Goal: Information Seeking & Learning: Find specific page/section

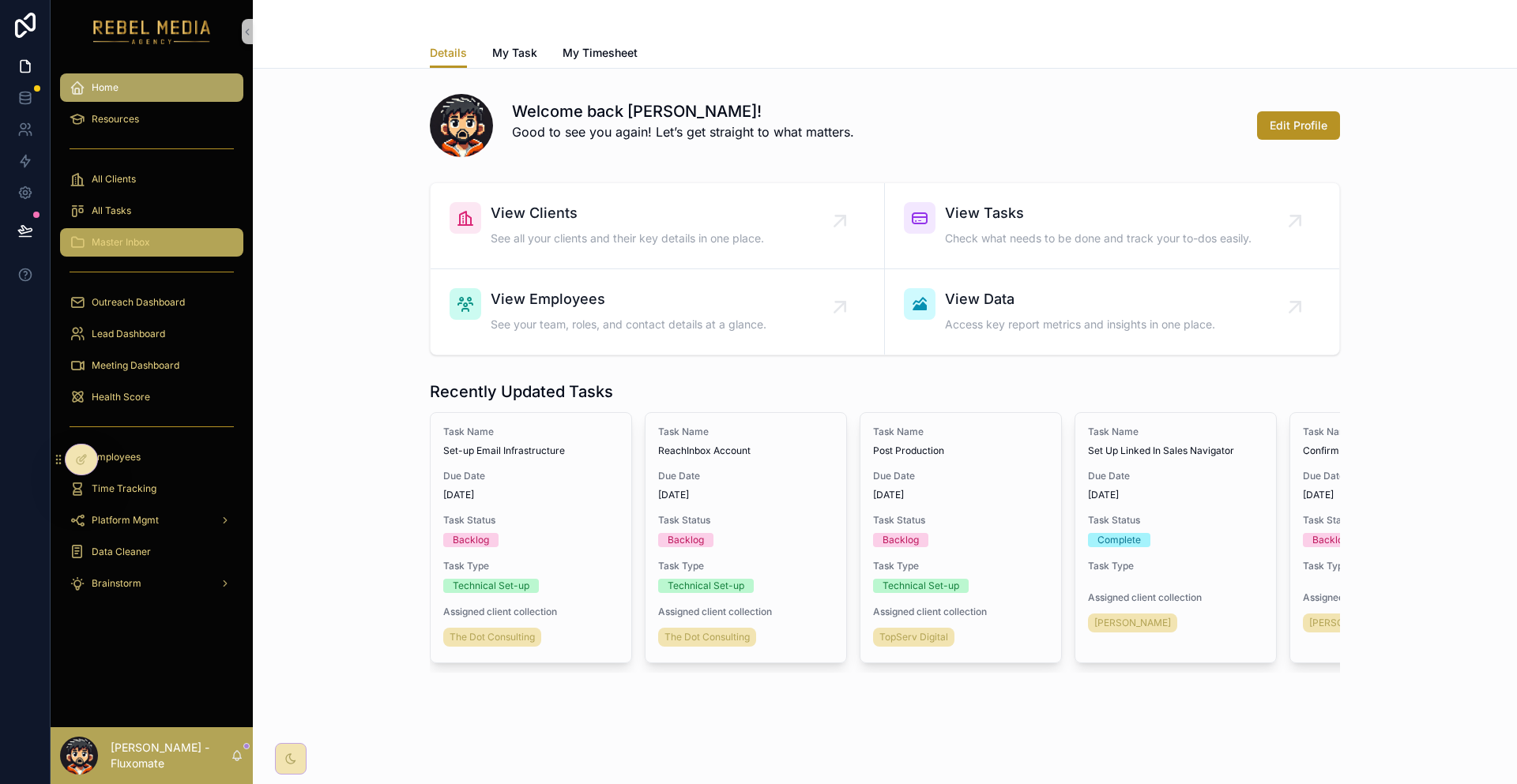
click at [140, 230] on div "Master Inbox" at bounding box center [151, 243] width 165 height 25
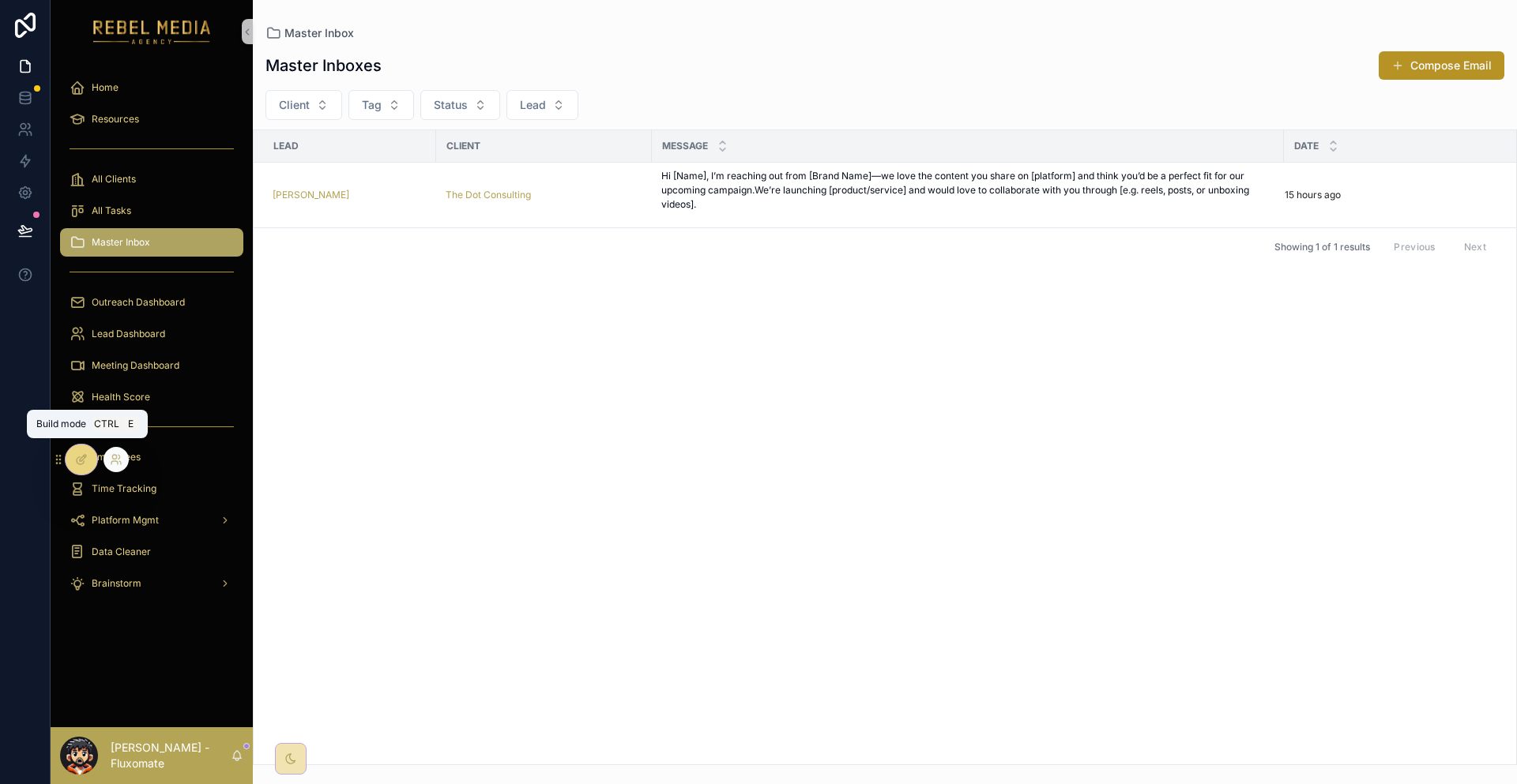
click at [84, 464] on icon at bounding box center [81, 459] width 13 height 13
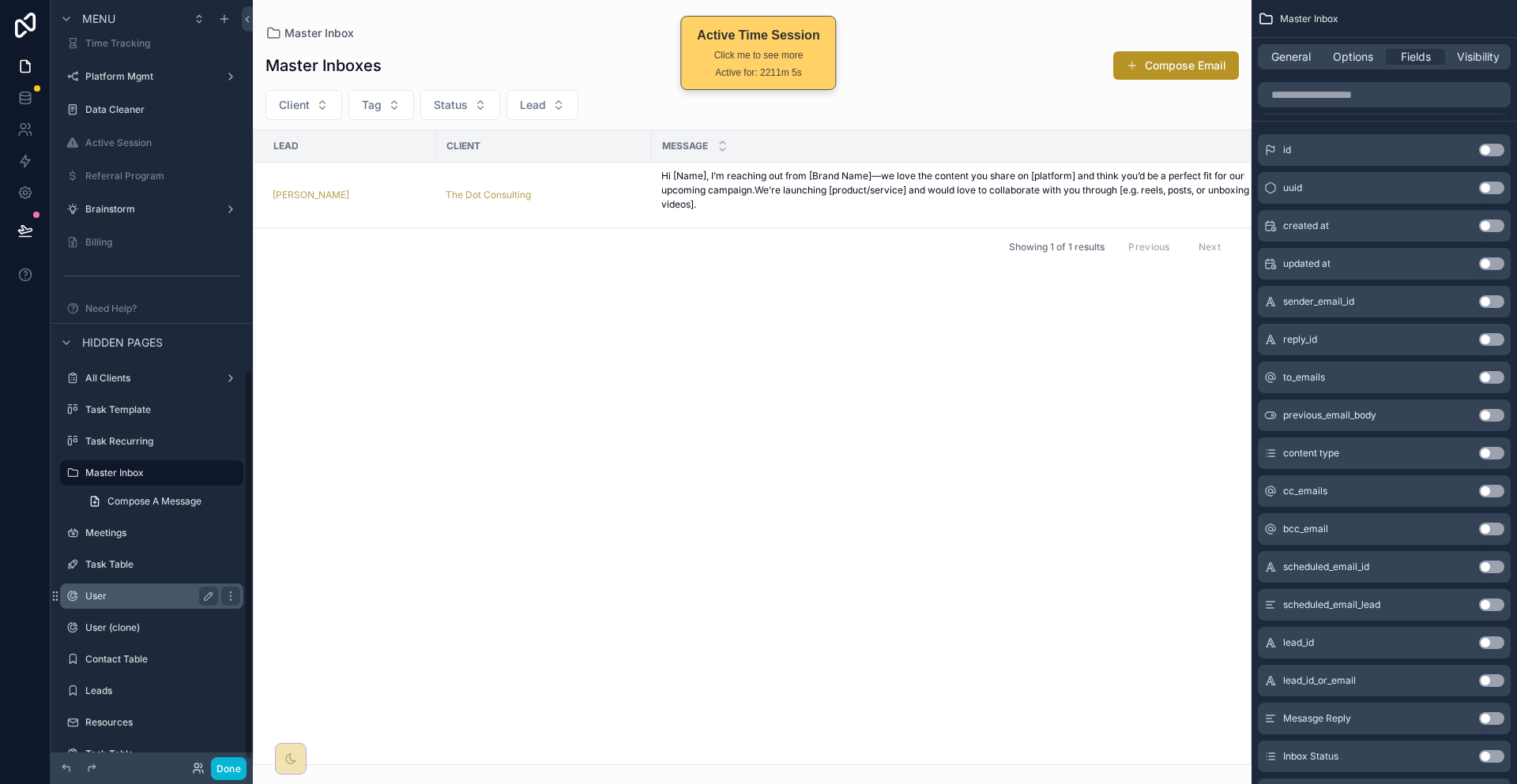
scroll to position [664, 0]
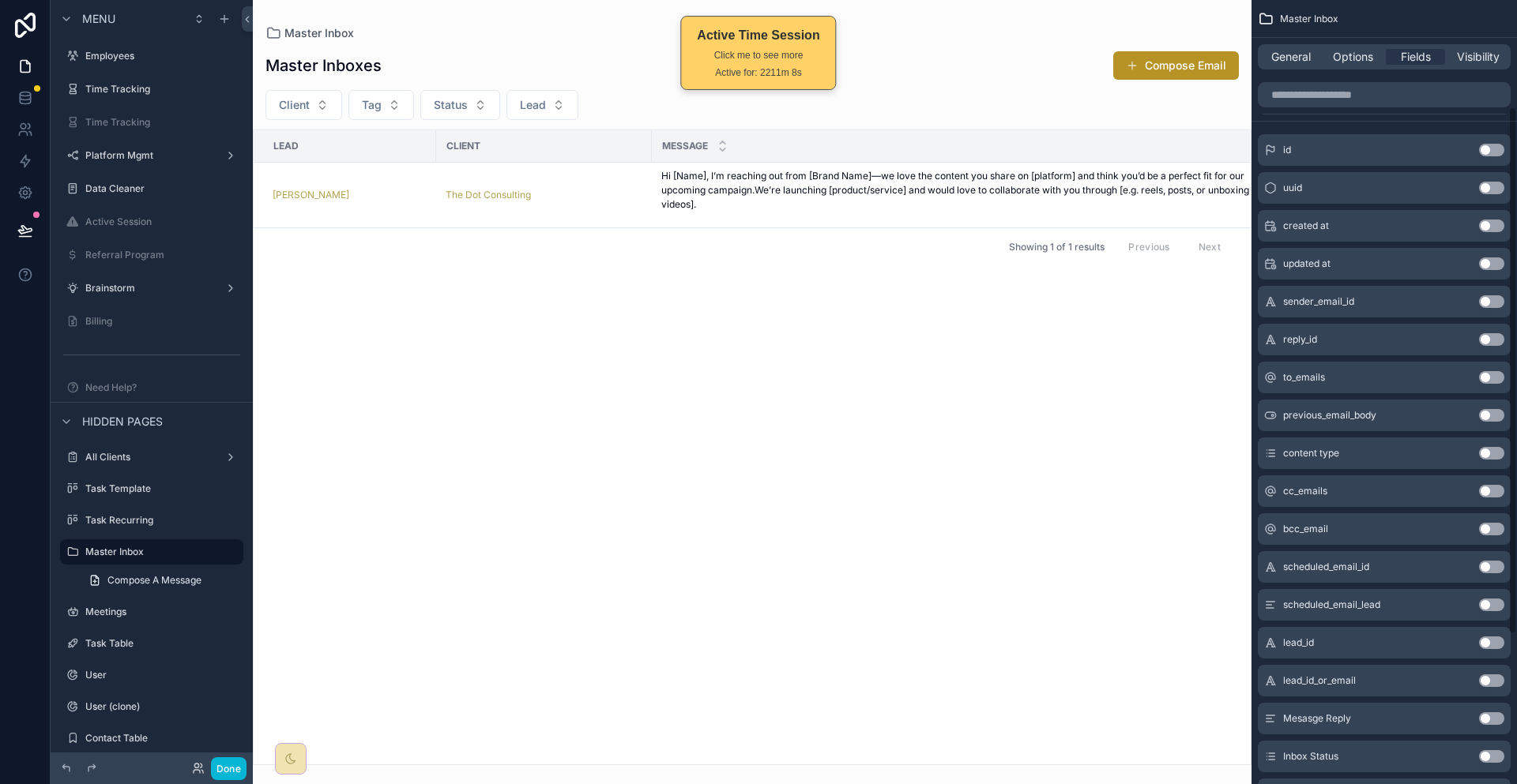
click at [528, 227] on div "Showing 1 of 1 results Previous Next" at bounding box center [753, 246] width 997 height 38
click at [683, 169] on p "Hi [Name], I’m reaching out from [Brand Name]—we love the content you share on …" at bounding box center [968, 190] width 613 height 43
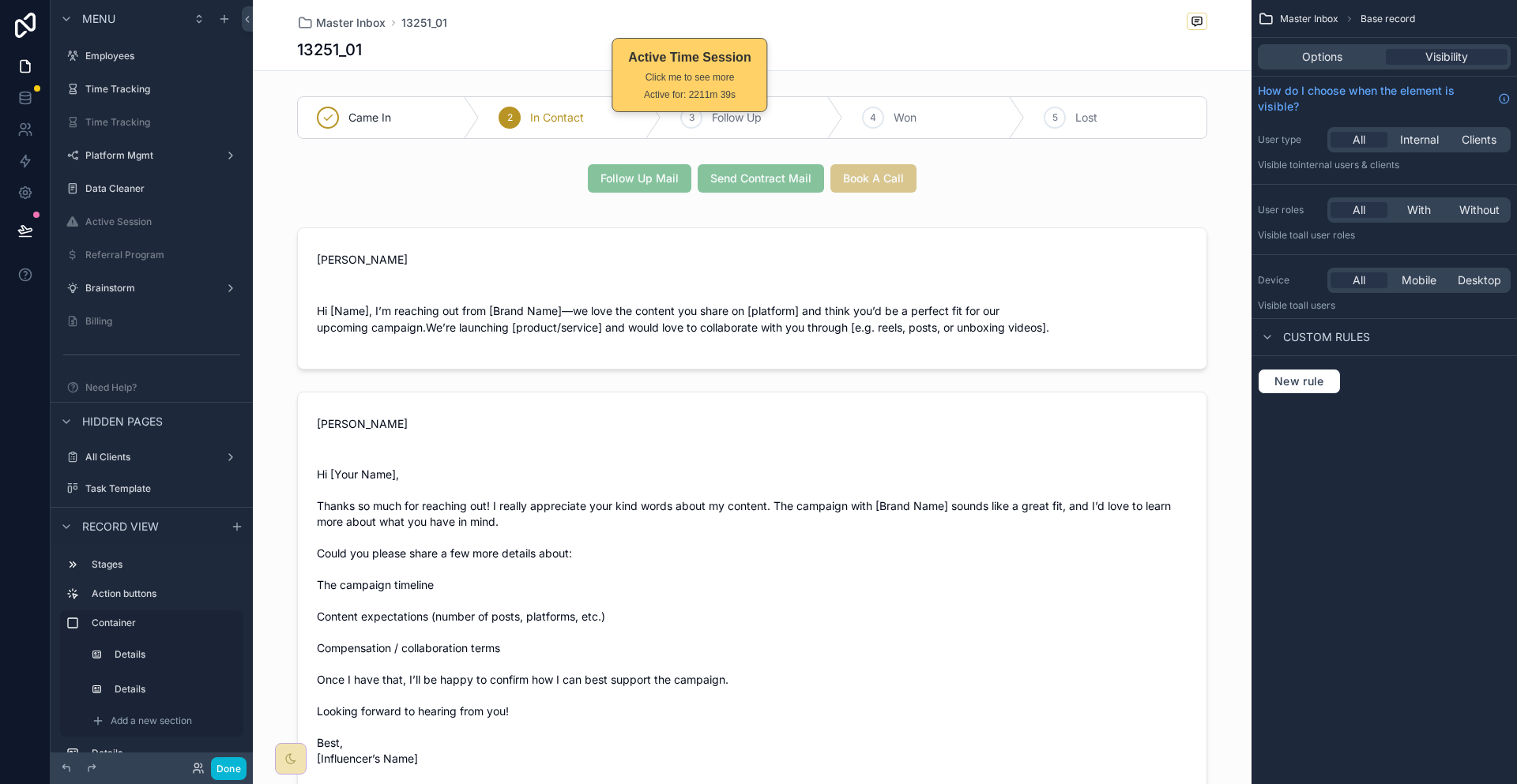
drag, startPoint x: 714, startPoint y: 42, endPoint x: 645, endPoint y: 64, distance: 72.4
click at [645, 64] on div "Active Time Session" at bounding box center [689, 57] width 123 height 19
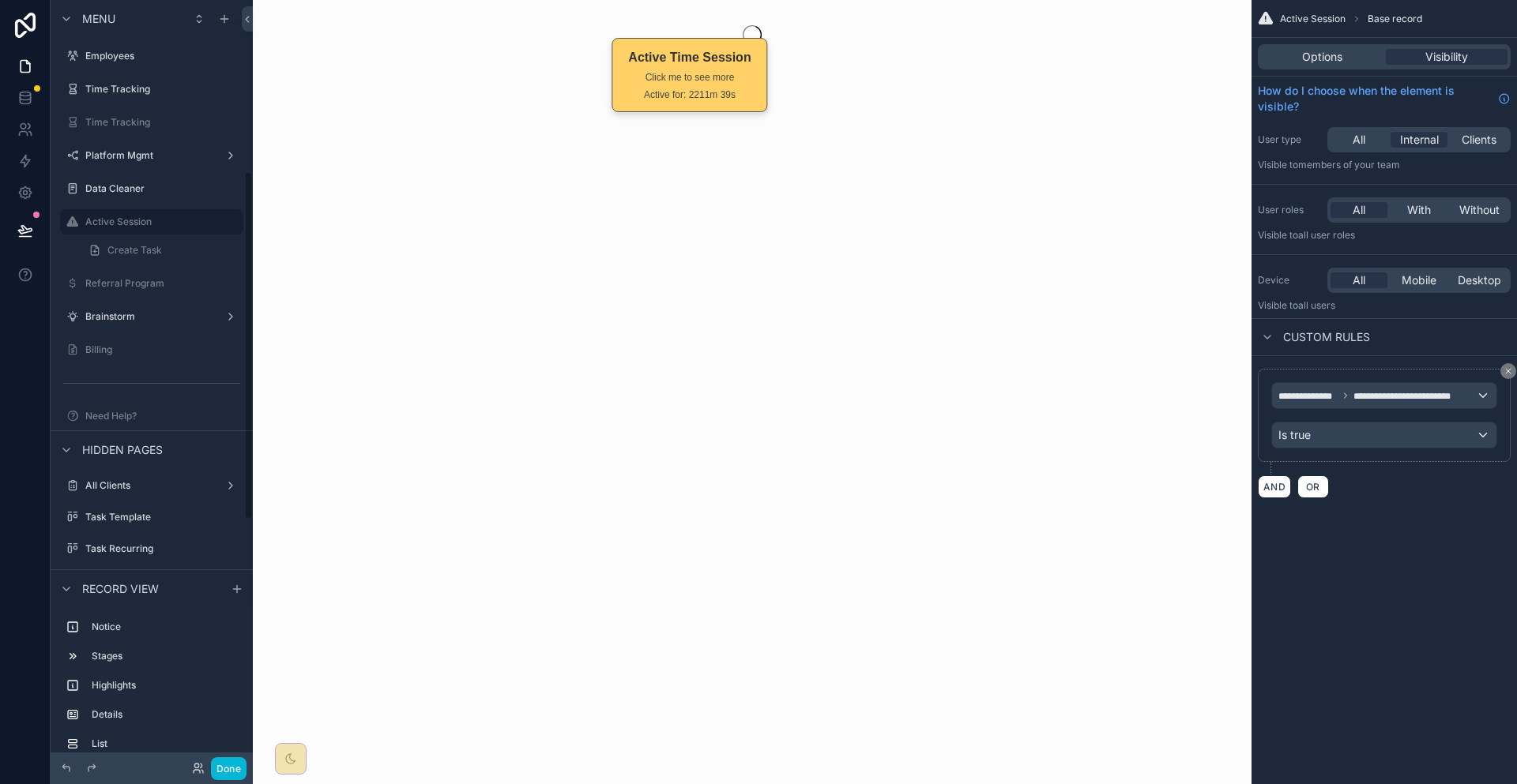
scroll to position [377, 0]
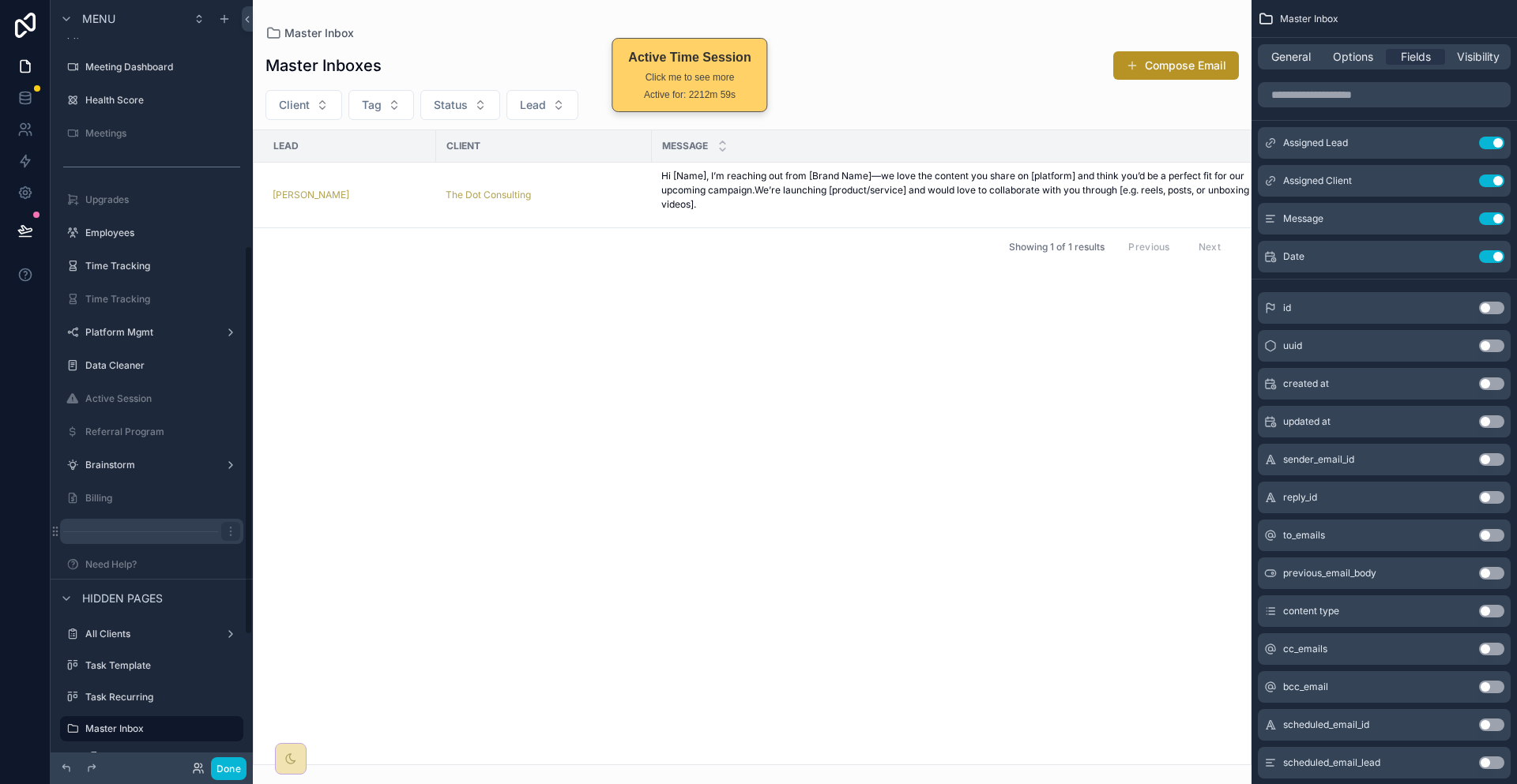
scroll to position [474, 0]
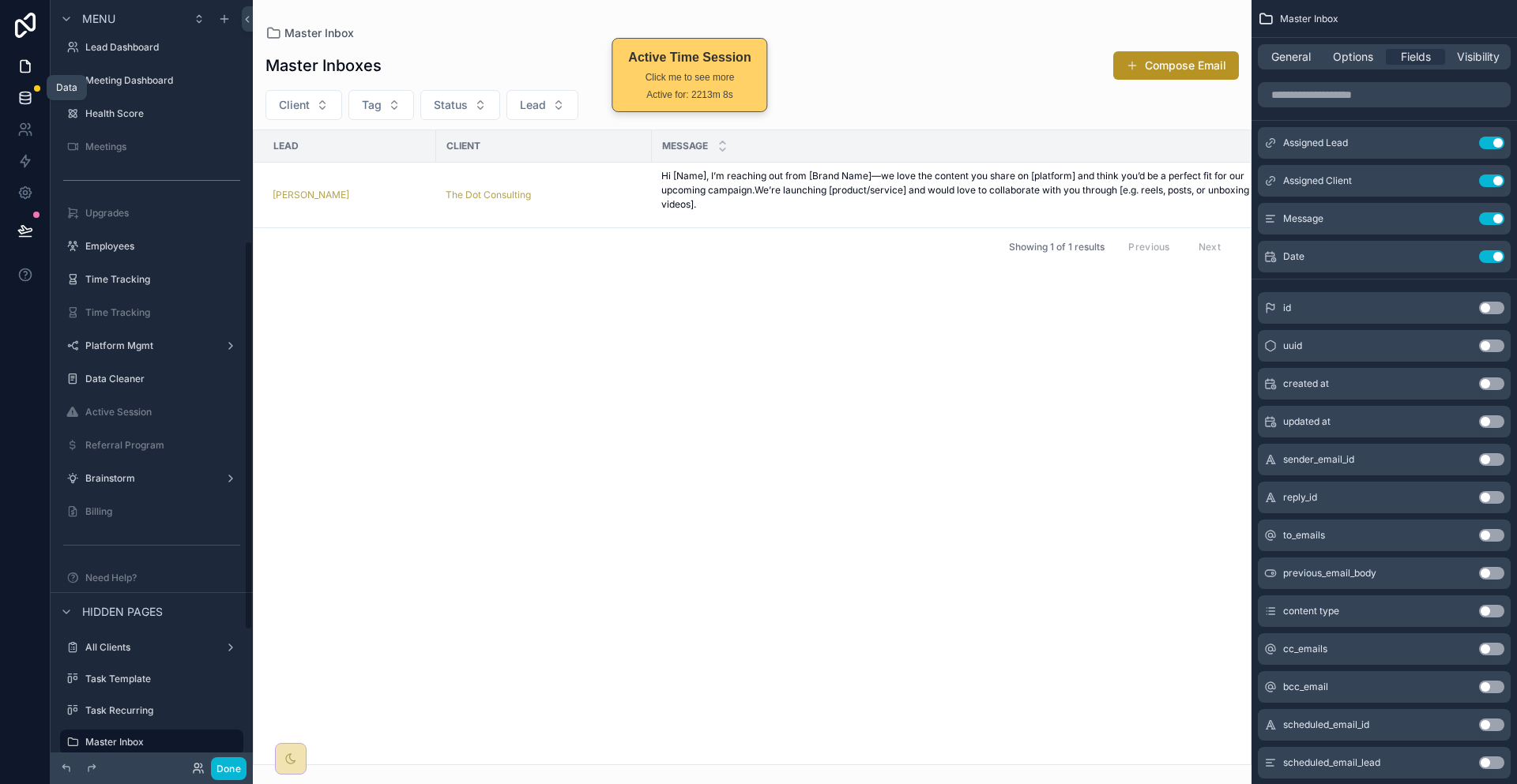
click at [36, 89] on link at bounding box center [25, 97] width 50 height 32
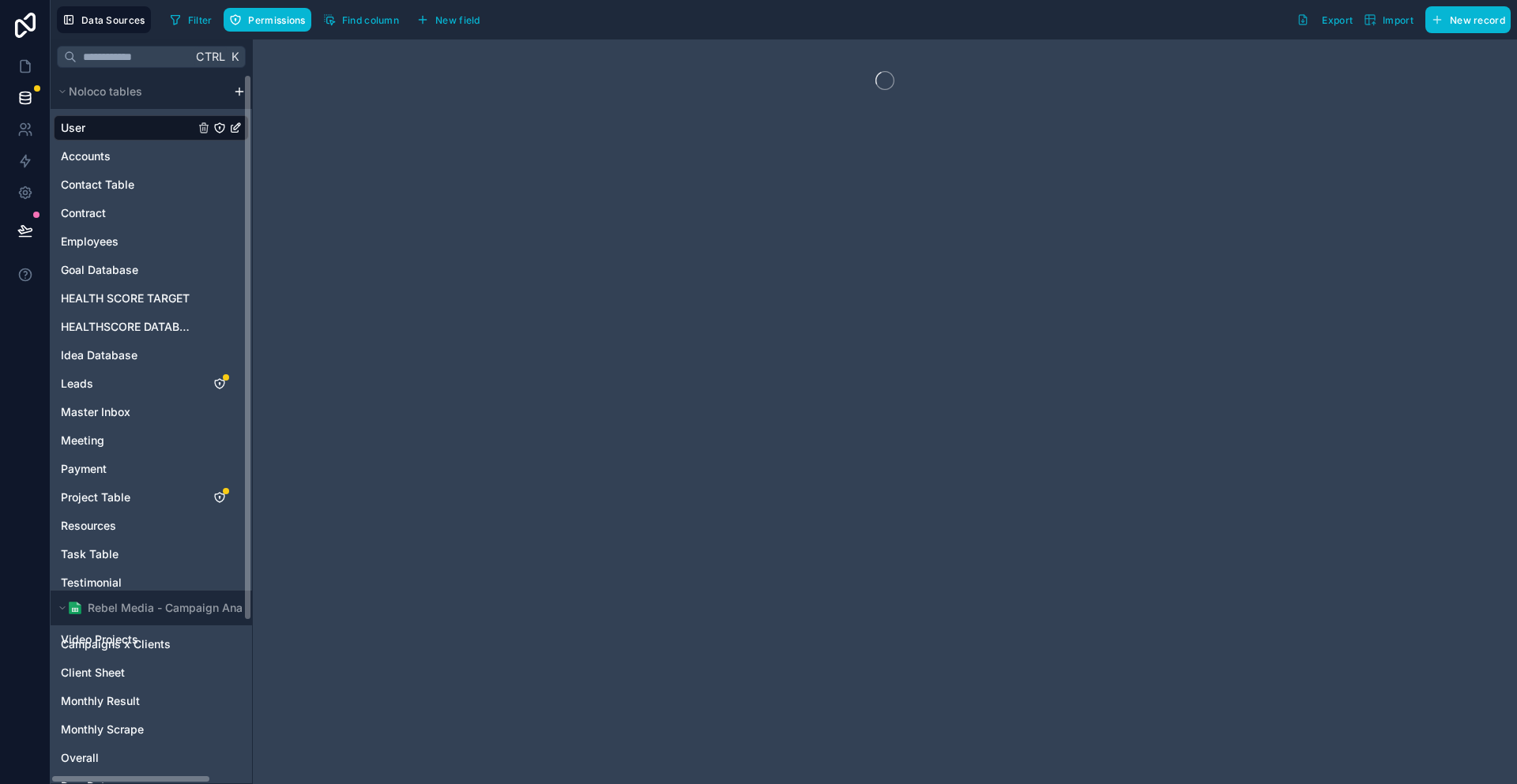
click at [80, 399] on div "User Accounts Contact Table [DEMOGRAPHIC_DATA] Employees Goal Database HEALTH S…" at bounding box center [151, 380] width 195 height 543
click at [91, 404] on span "Master Inbox" at bounding box center [96, 411] width 69 height 15
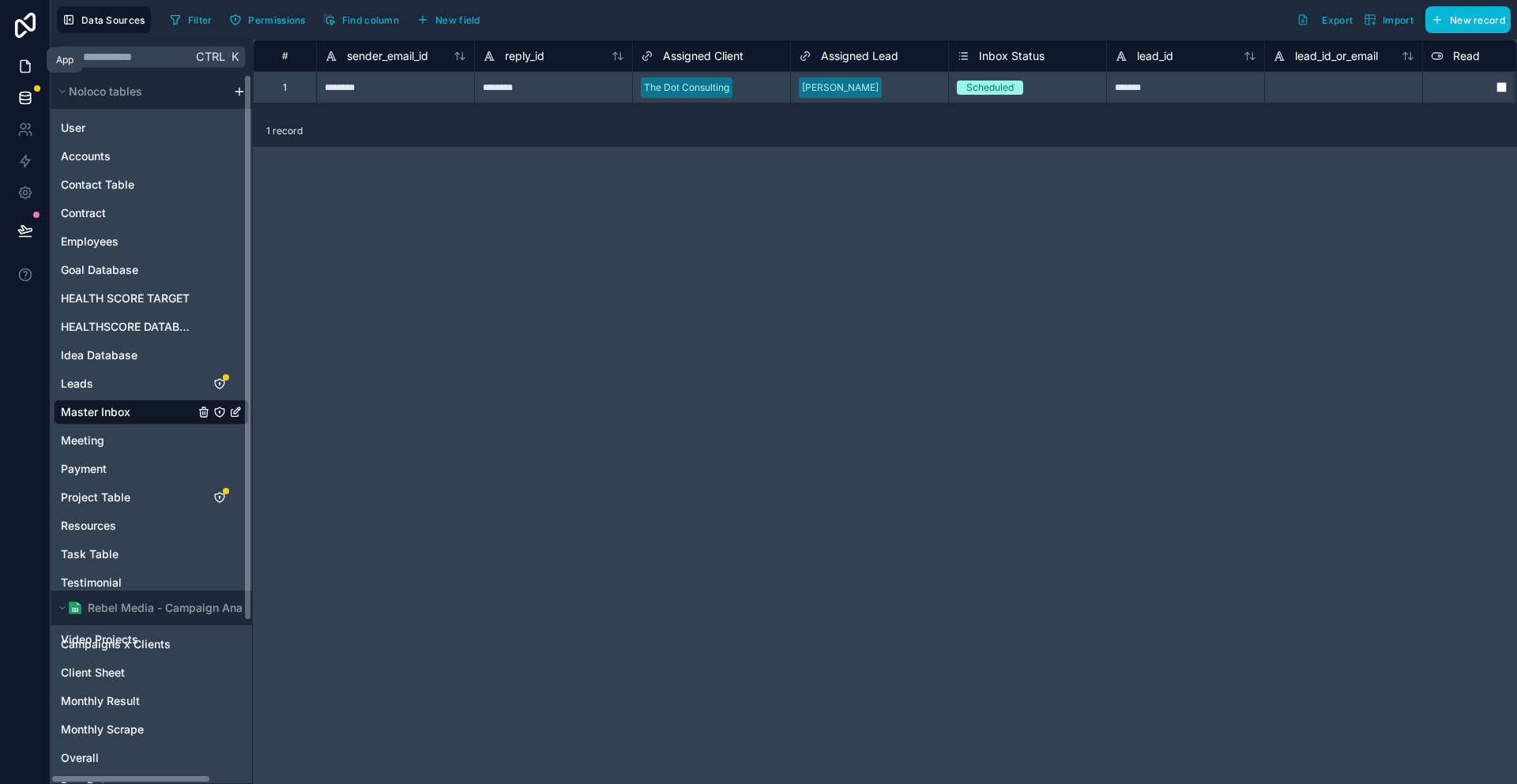
click at [6, 69] on link at bounding box center [25, 66] width 50 height 32
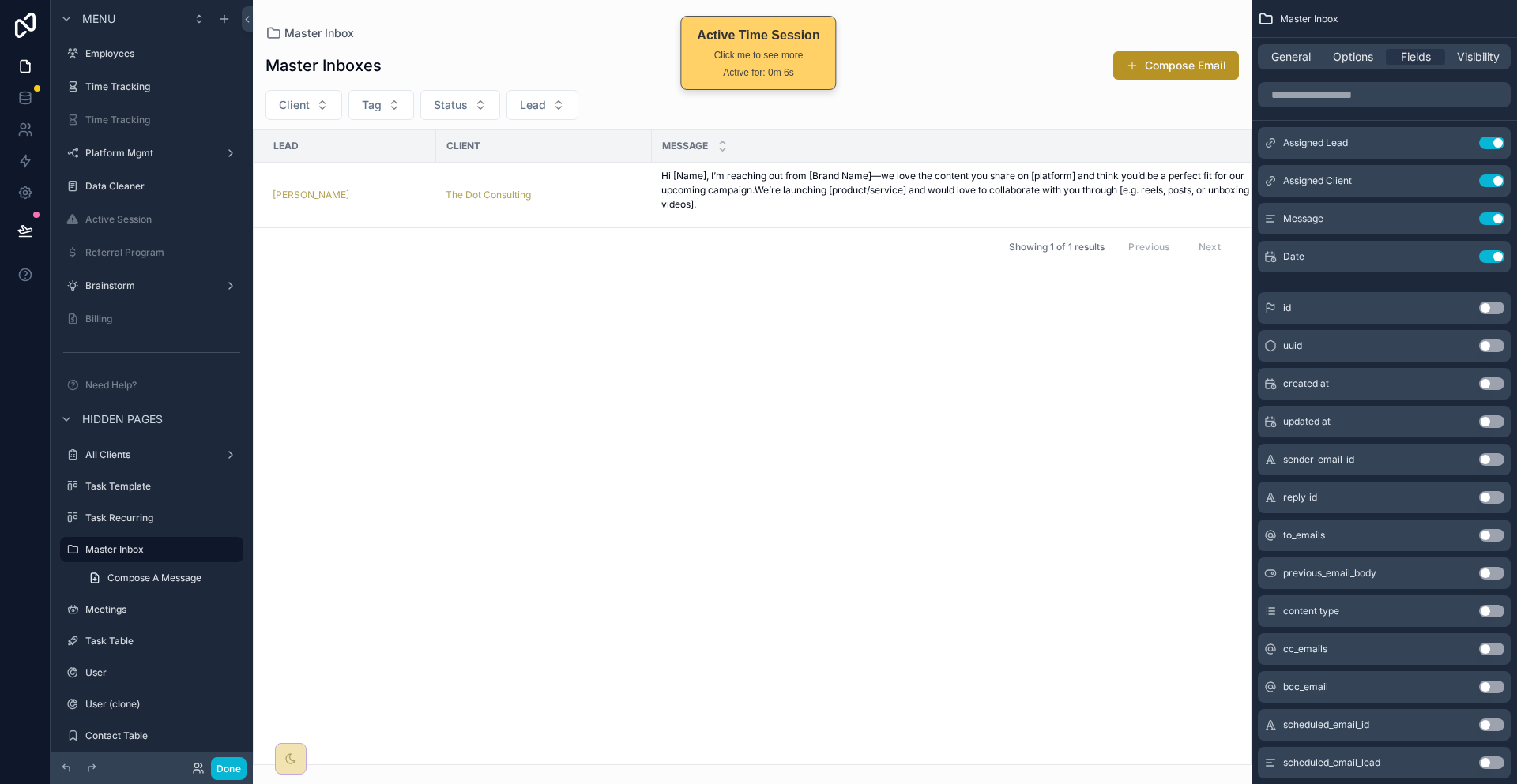
scroll to position [0, 23]
click at [713, 169] on p "Hi [Name], I’m reaching out from [Brand Name]—we love the content you share on …" at bounding box center [945, 190] width 613 height 43
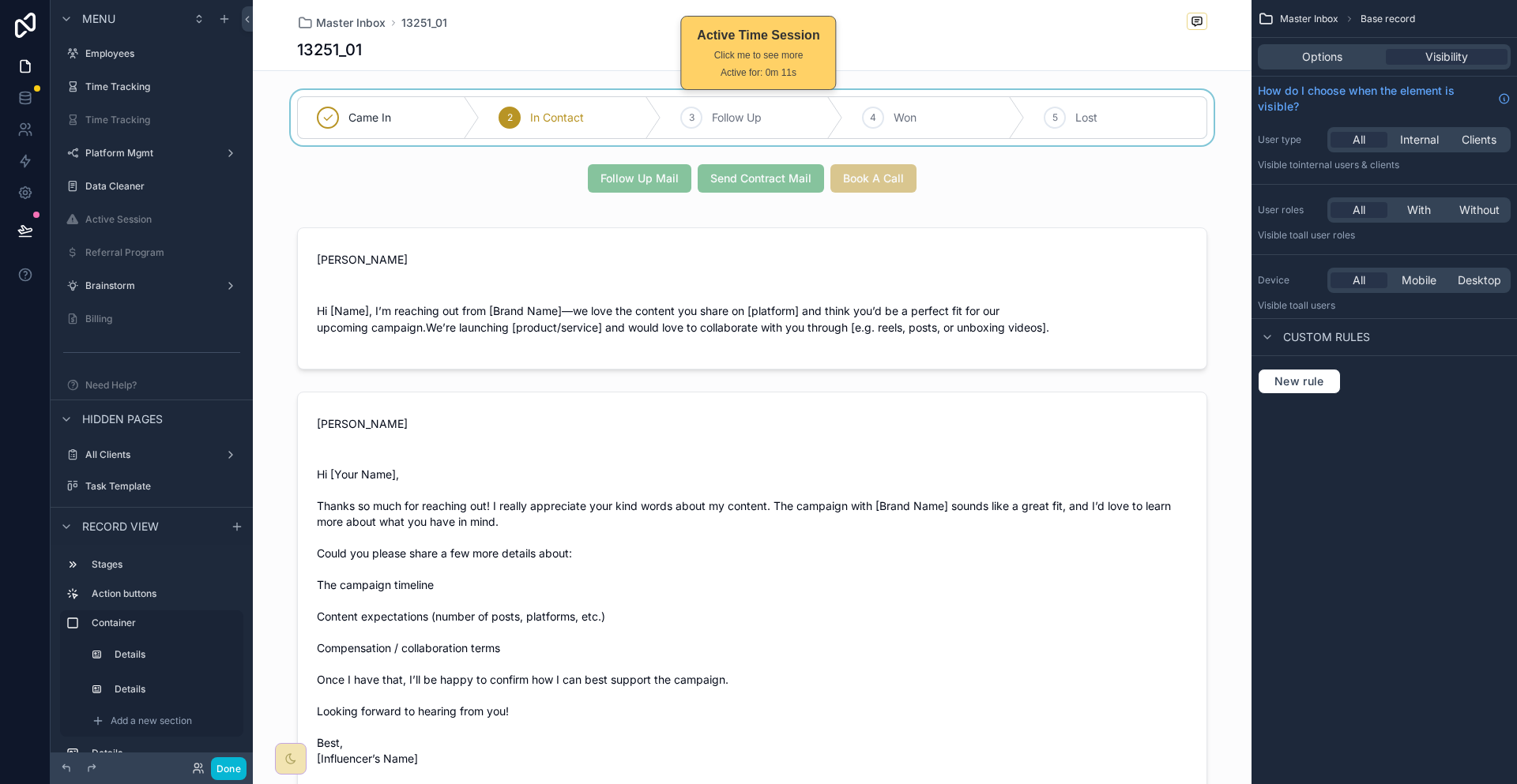
click at [1123, 92] on div "scrollable content" at bounding box center [752, 117] width 998 height 55
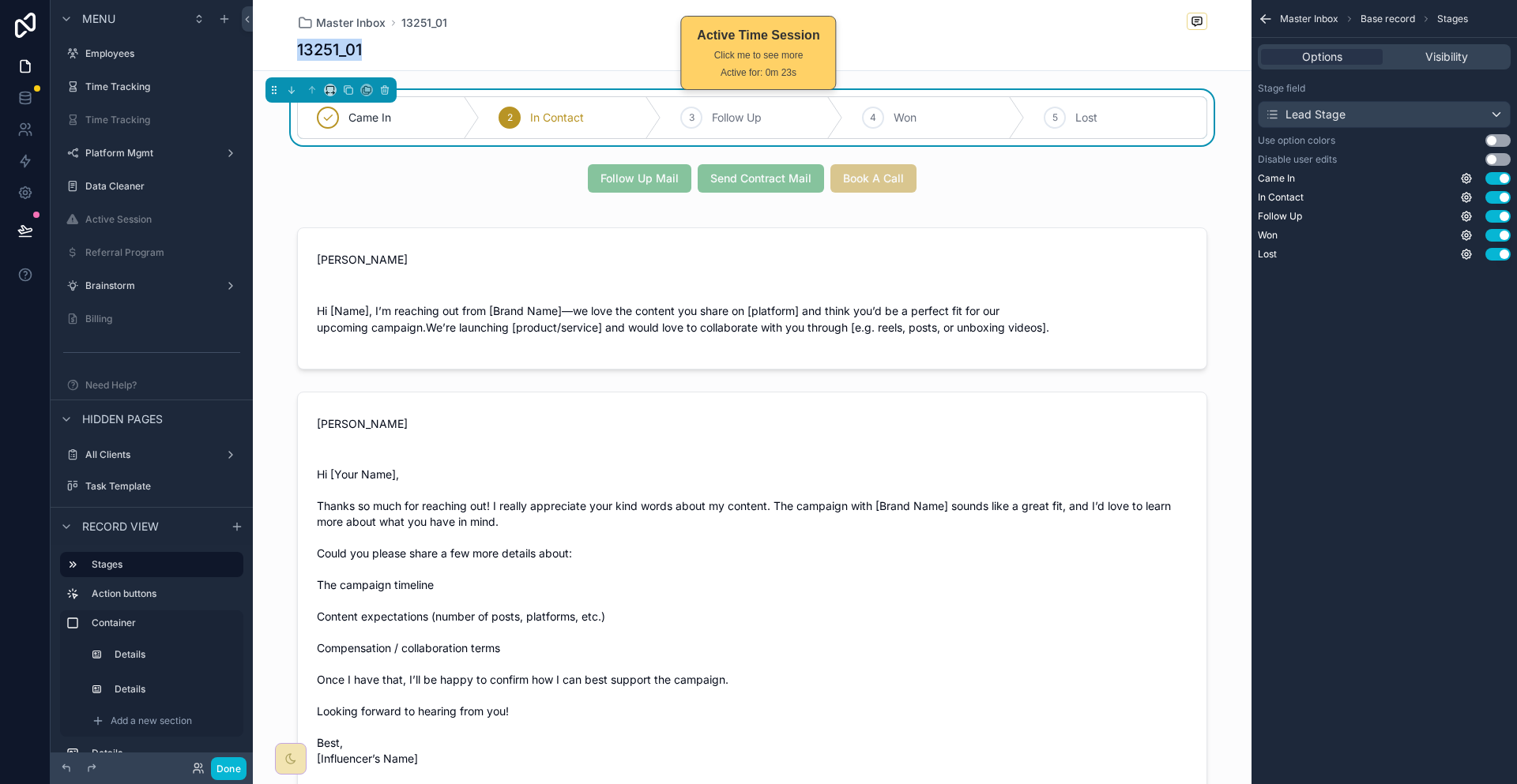
drag, startPoint x: 419, startPoint y: 37, endPoint x: 319, endPoint y: 45, distance: 100.3
click at [319, 45] on div "Master Inbox 13251_01 13251_01" at bounding box center [752, 35] width 998 height 71
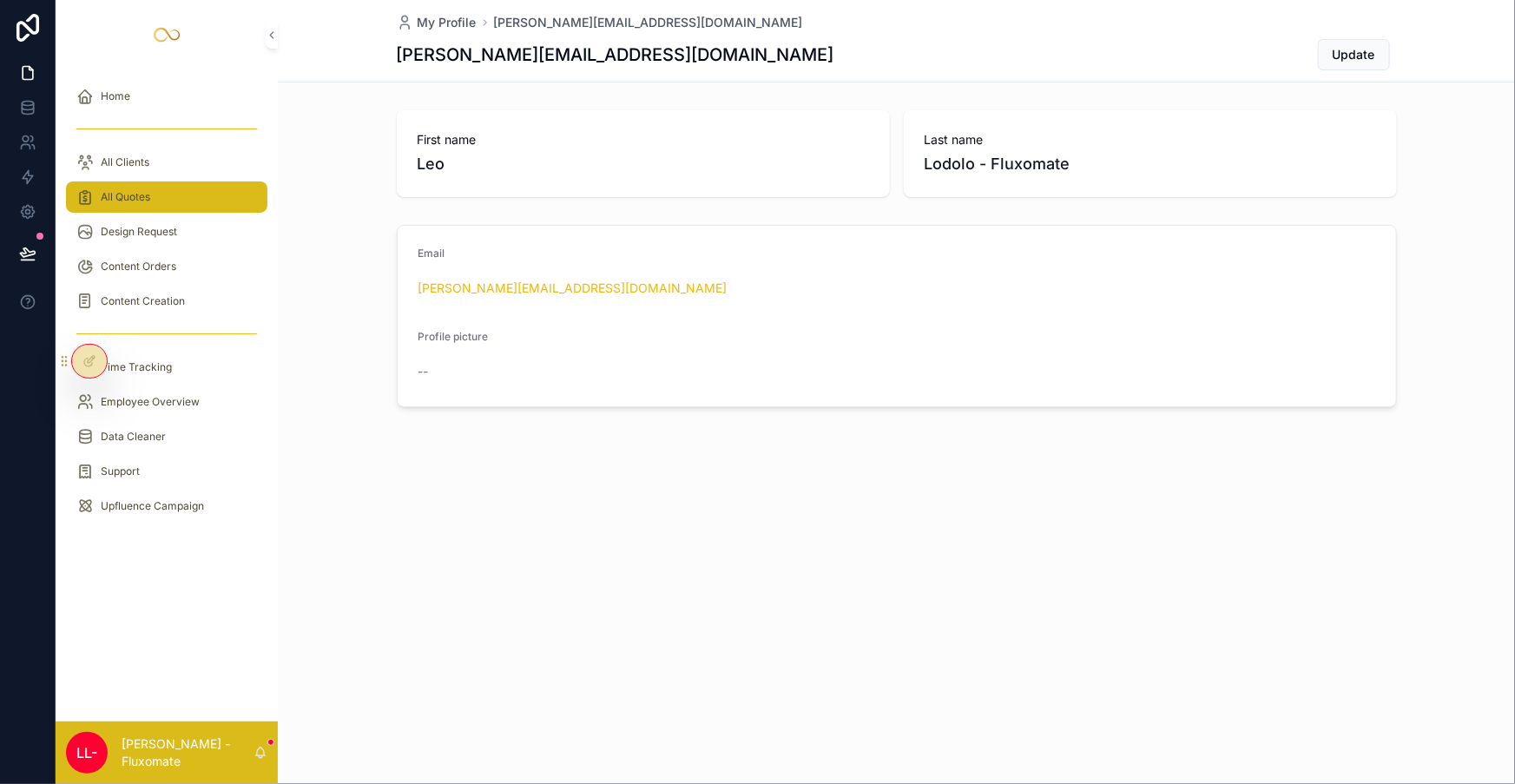
click at [92, 183] on div "All Quotes" at bounding box center [166, 197] width 181 height 28
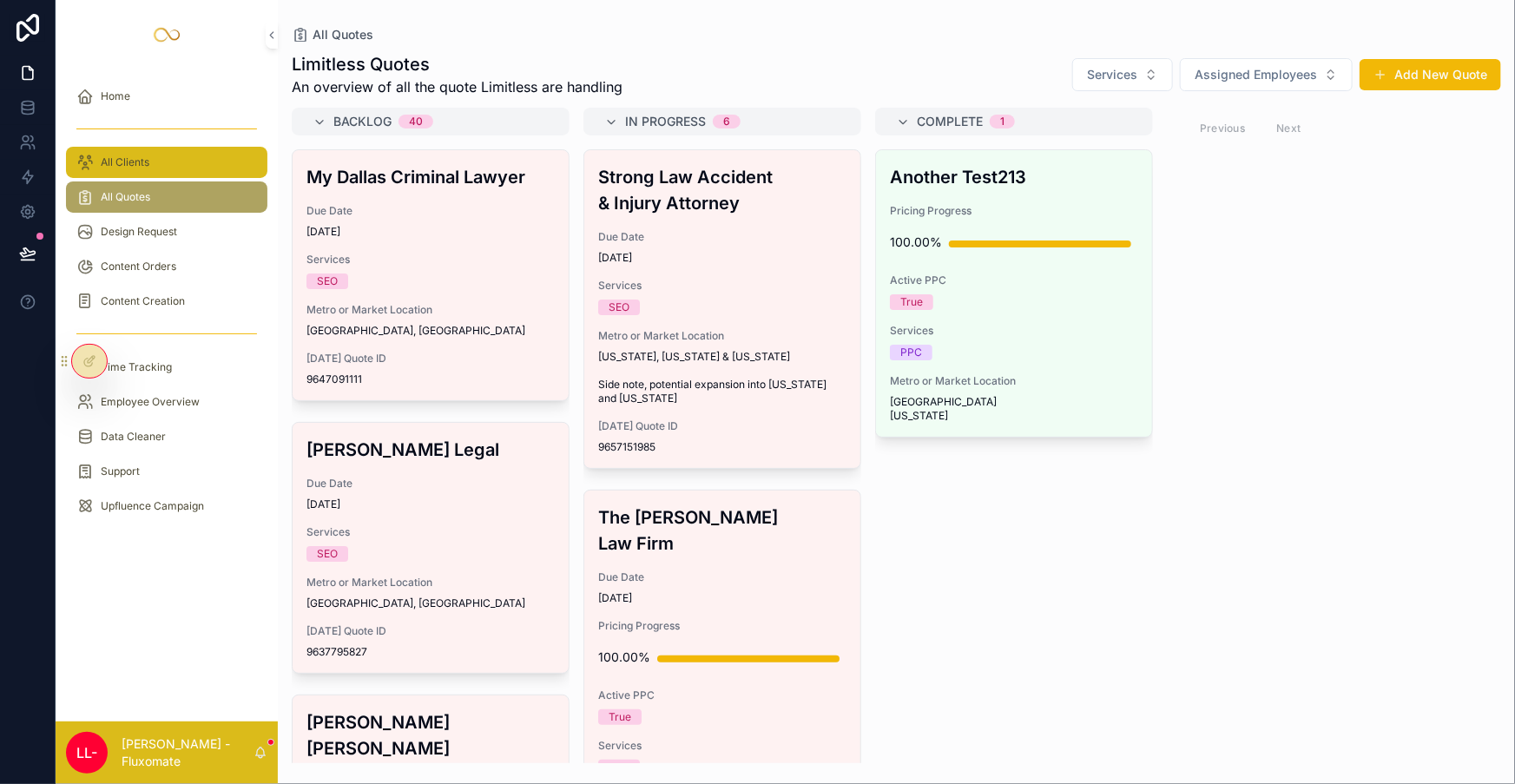
click at [170, 148] on div "All Clients" at bounding box center [166, 162] width 181 height 28
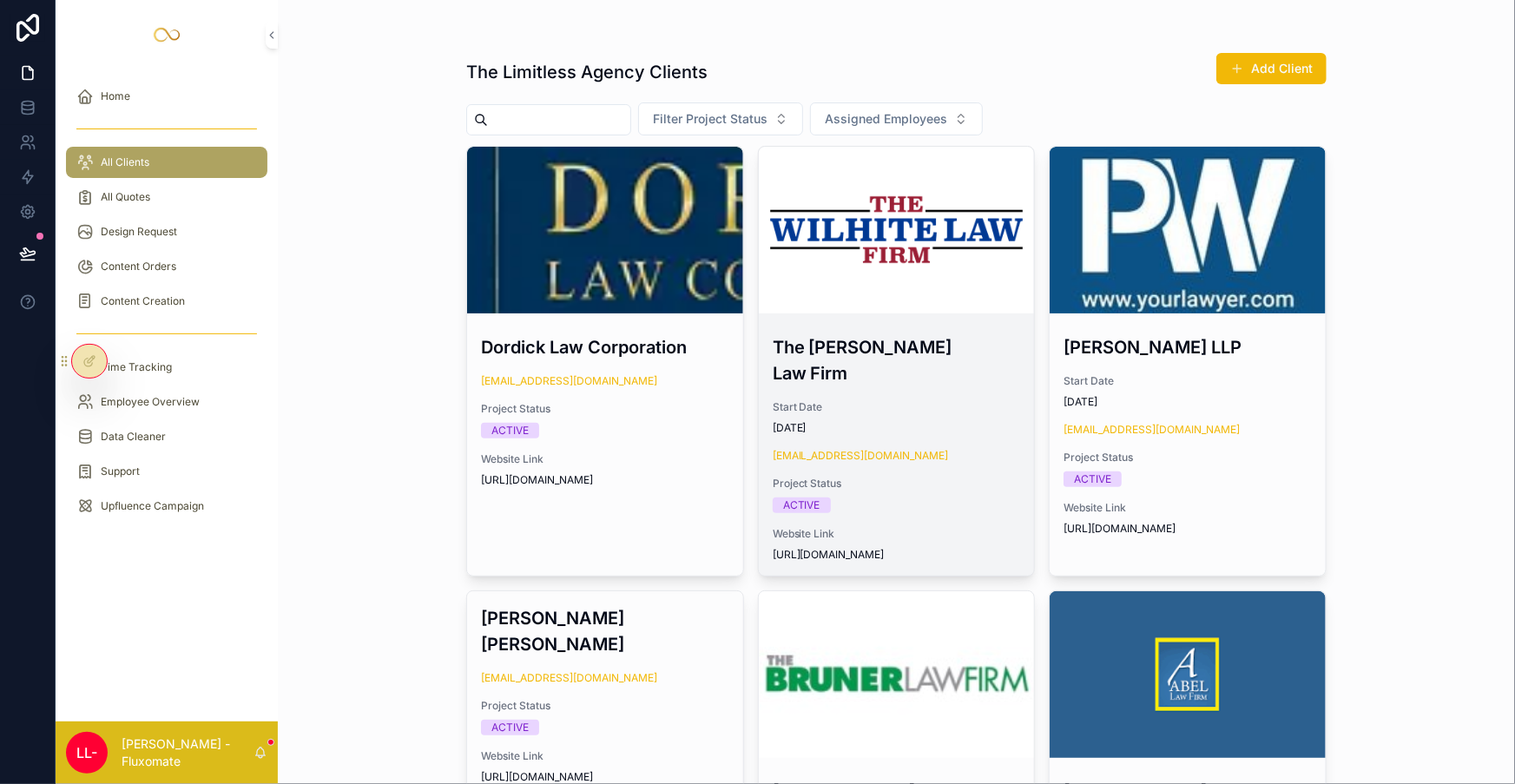
click at [870, 214] on div "scrollable content" at bounding box center [897, 230] width 276 height 167
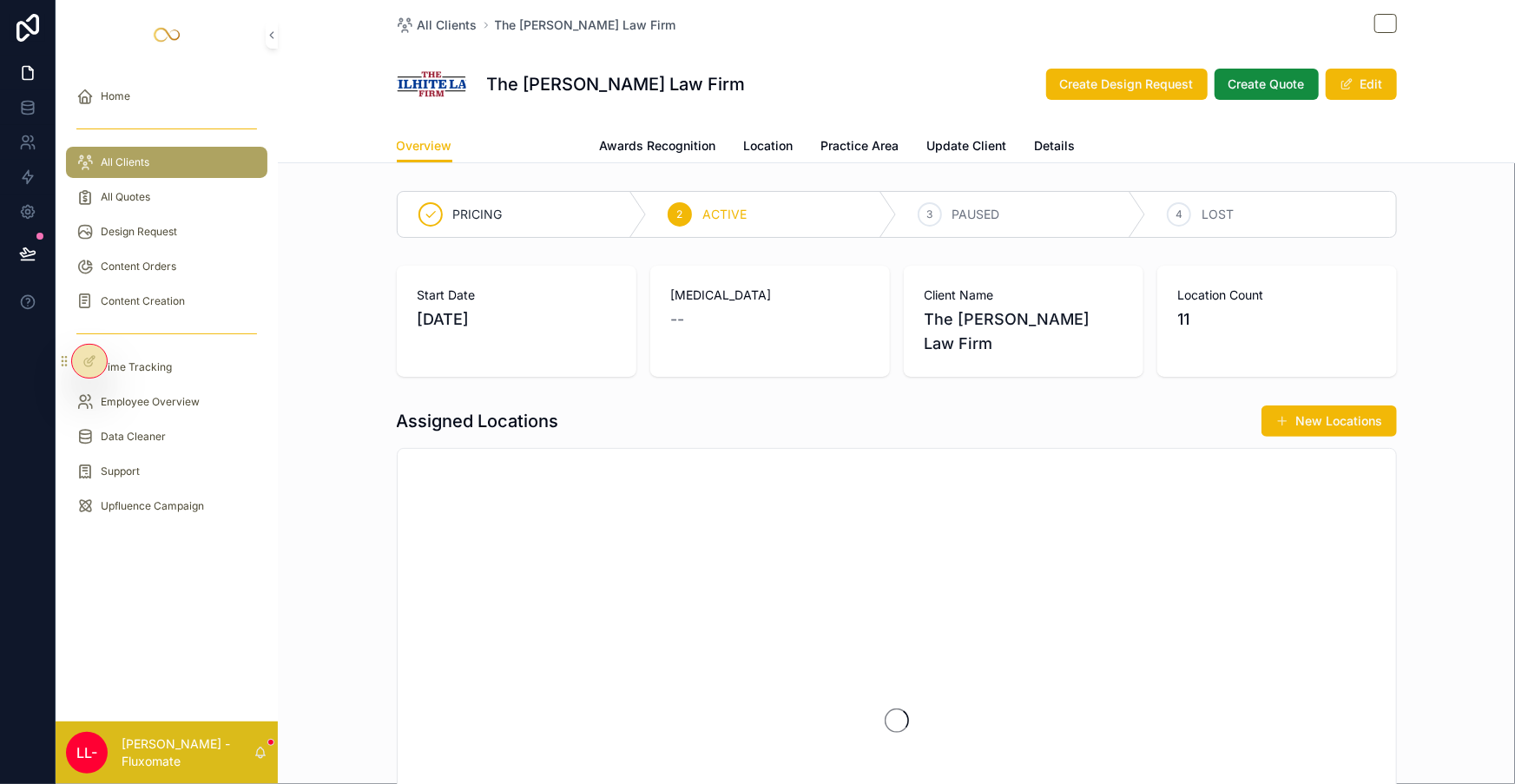
click at [572, 137] on span "Attorneys-Team" at bounding box center [526, 145] width 92 height 17
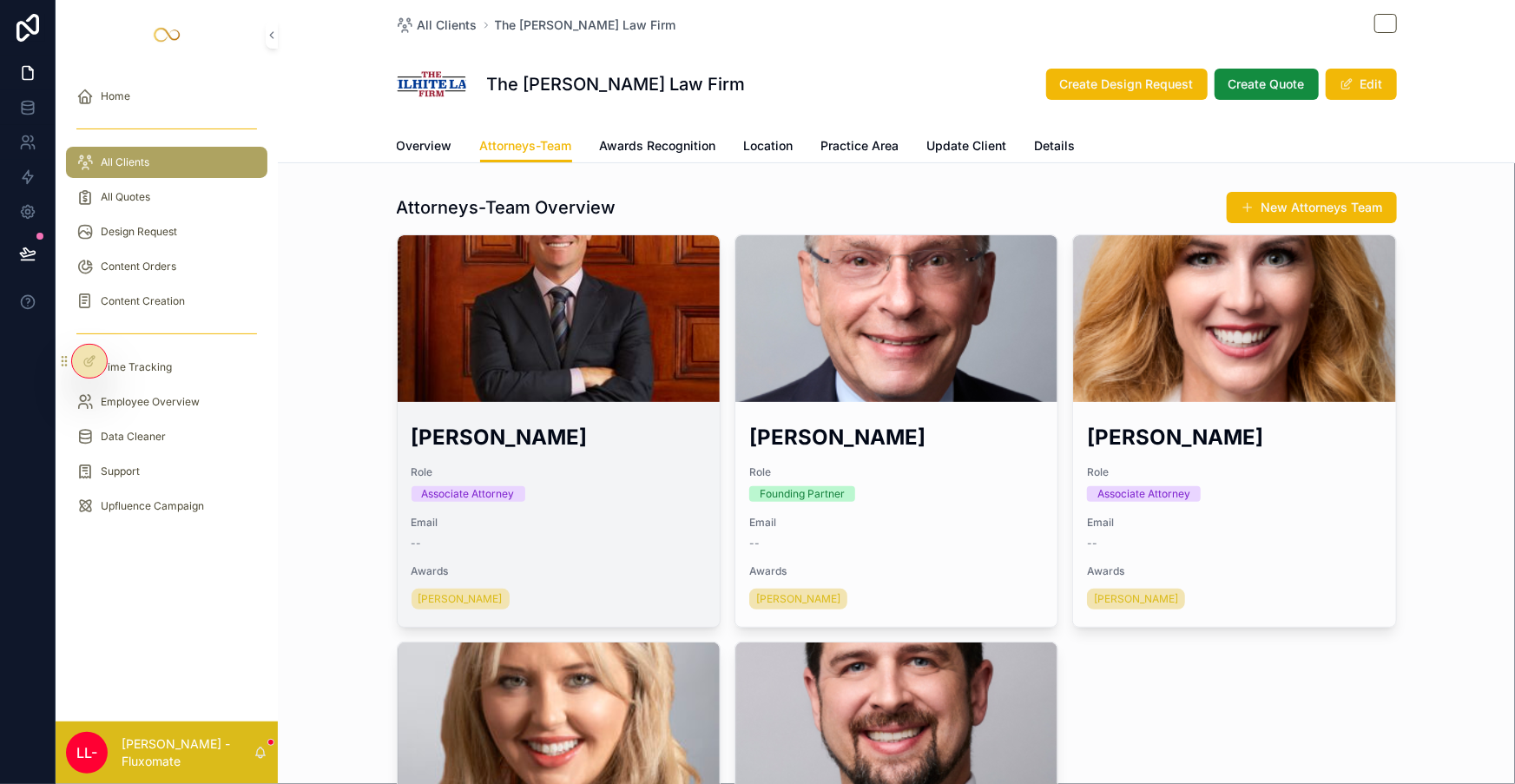
click at [664, 243] on div "scrollable content" at bounding box center [559, 318] width 322 height 167
